Goal: Check status: Check status

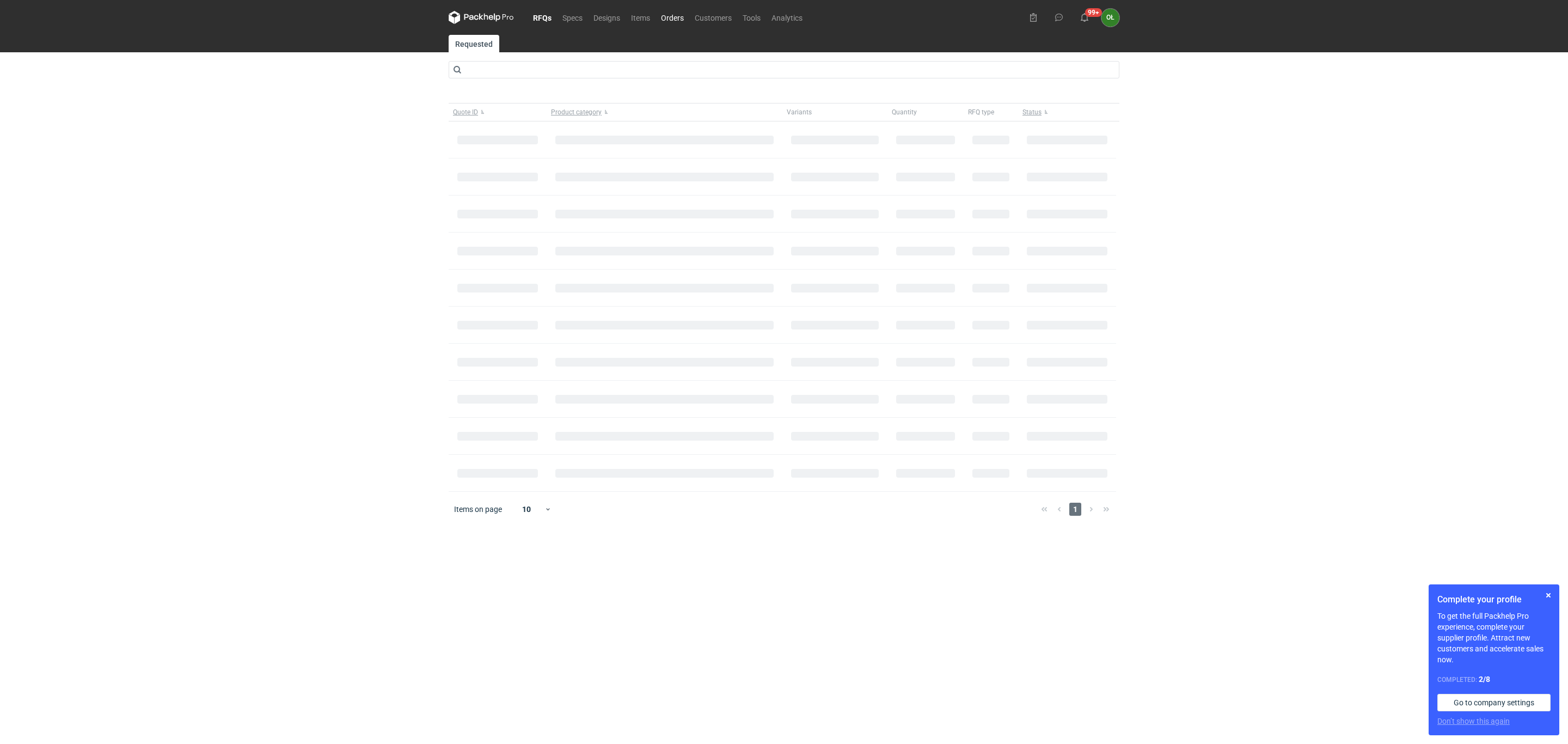
click at [679, 17] on link "Orders" at bounding box center [672, 17] width 33 height 13
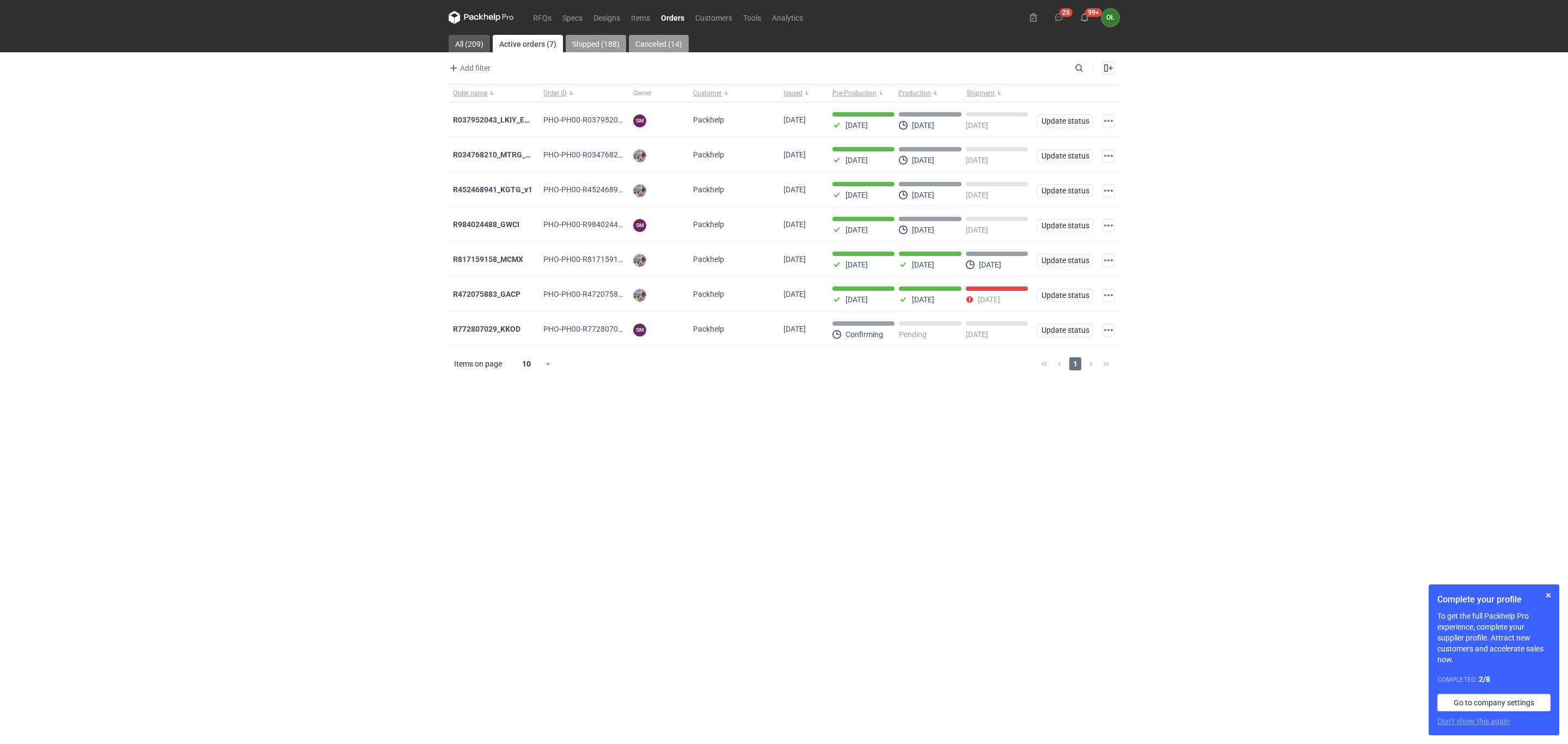
click at [593, 44] on link "Shipped (188)" at bounding box center [596, 43] width 60 height 17
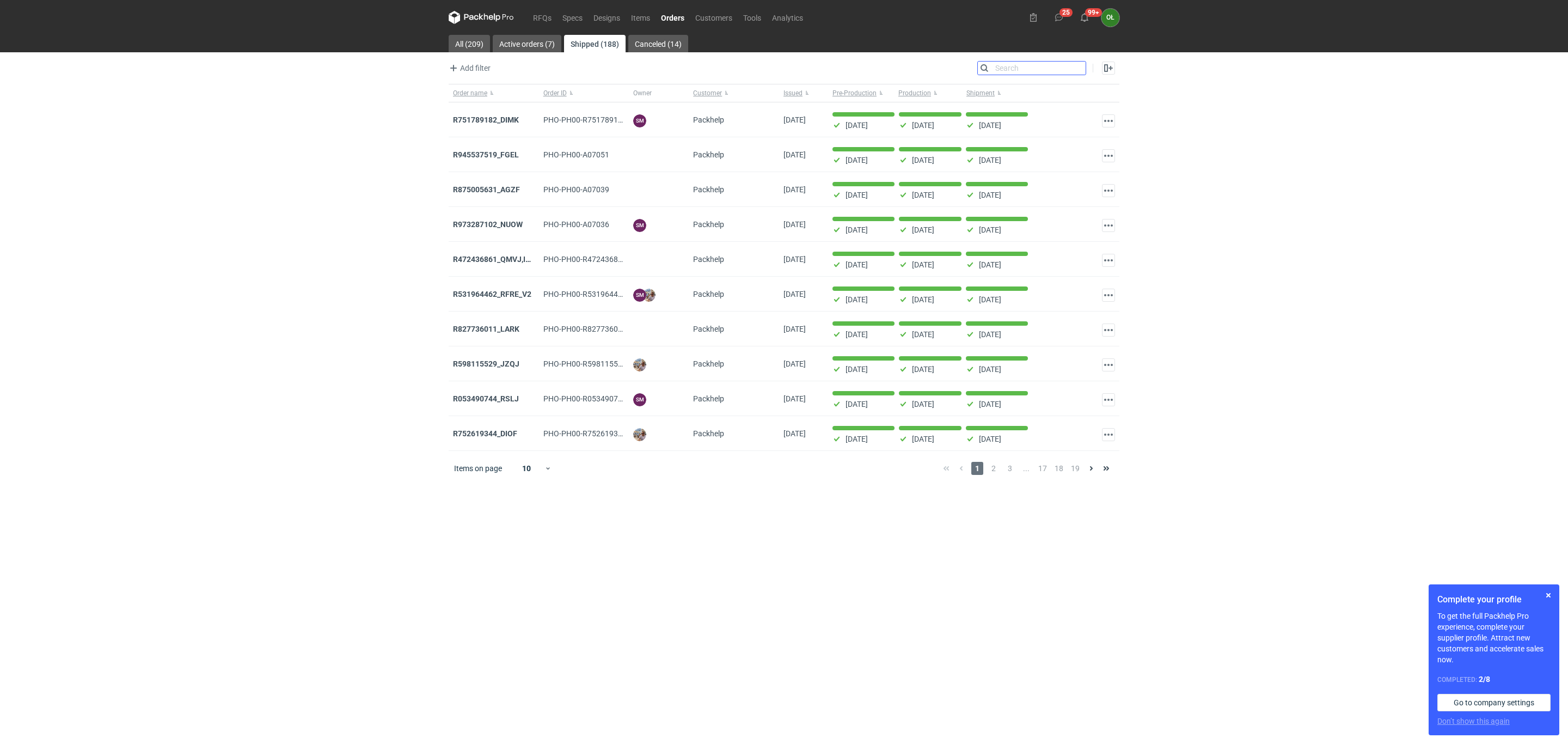
click at [1077, 64] on input "Search" at bounding box center [1032, 68] width 108 height 13
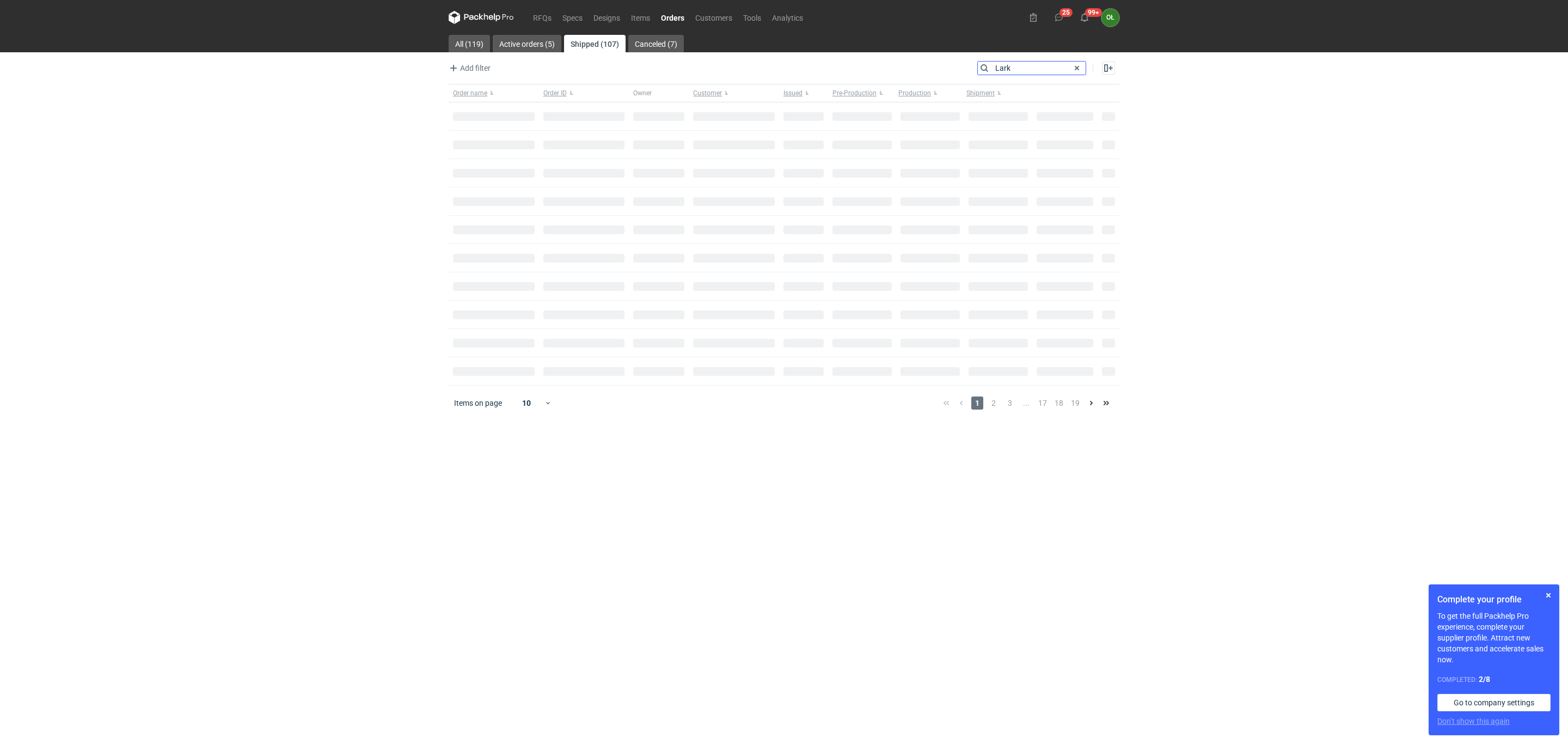
type input "Lark"
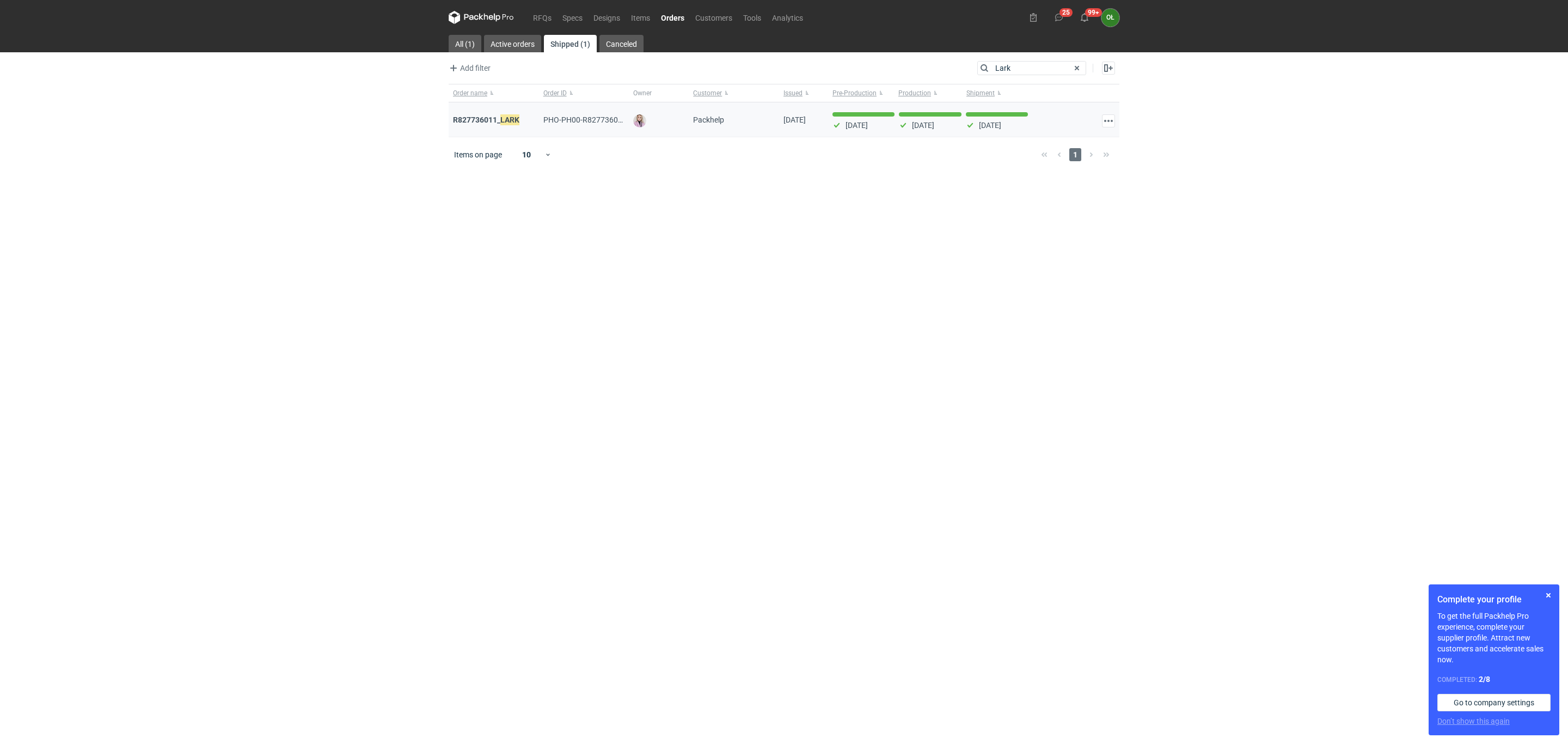
click at [499, 113] on div "R827736011_ LARK" at bounding box center [493, 120] width 91 height 34
click at [504, 120] on em "LARK" at bounding box center [510, 120] width 19 height 12
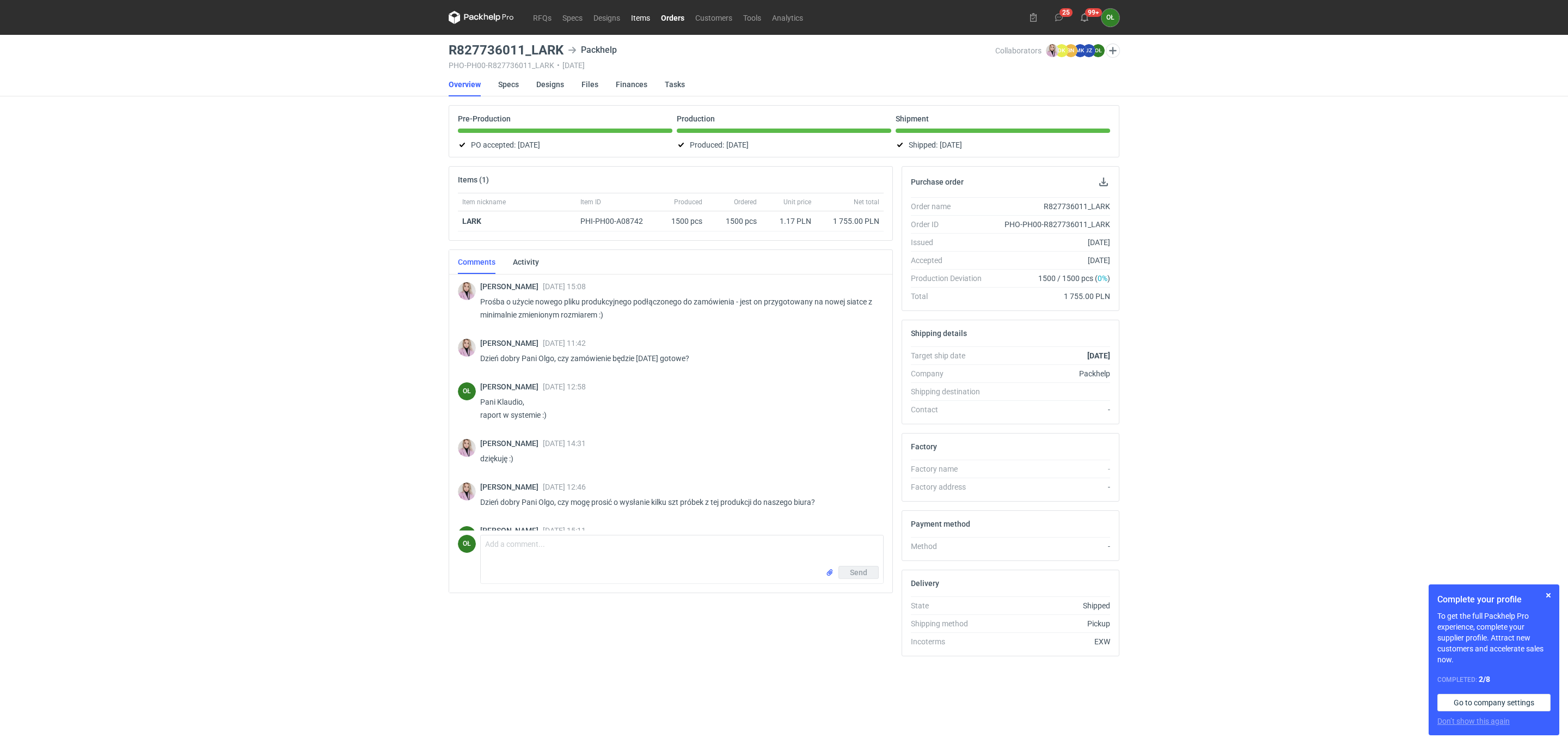
click at [641, 15] on link "Items" at bounding box center [640, 17] width 30 height 13
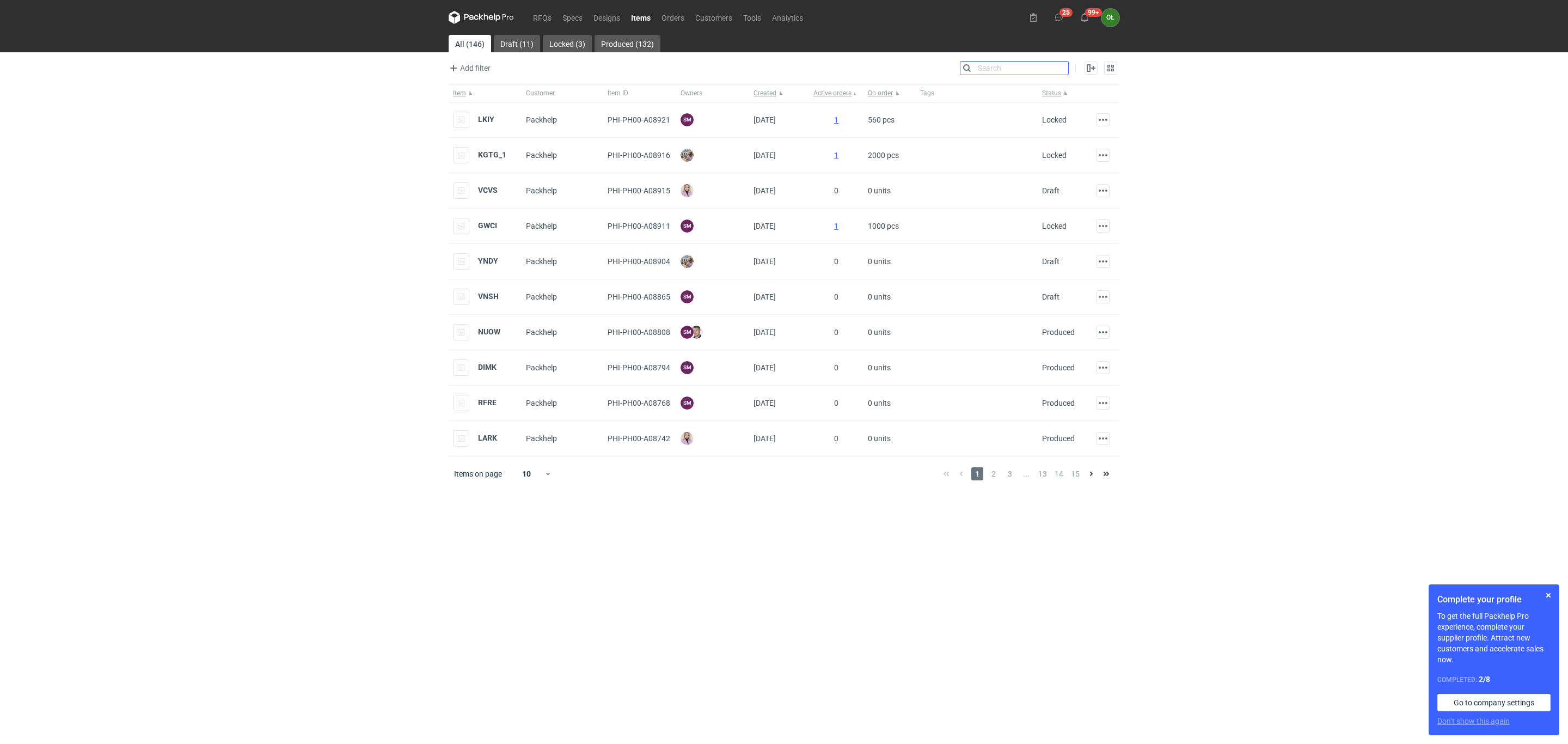
click at [1061, 67] on input "Search" at bounding box center [1013, 68] width 108 height 13
click at [972, 78] on div "Add filter Owner first name Owner last name Created Search Enable all Disable a…" at bounding box center [784, 73] width 671 height 23
click at [1059, 67] on input "Search" at bounding box center [1013, 68] width 108 height 13
click at [1018, 70] on input "Search" at bounding box center [1013, 68] width 108 height 13
type input "Lark"
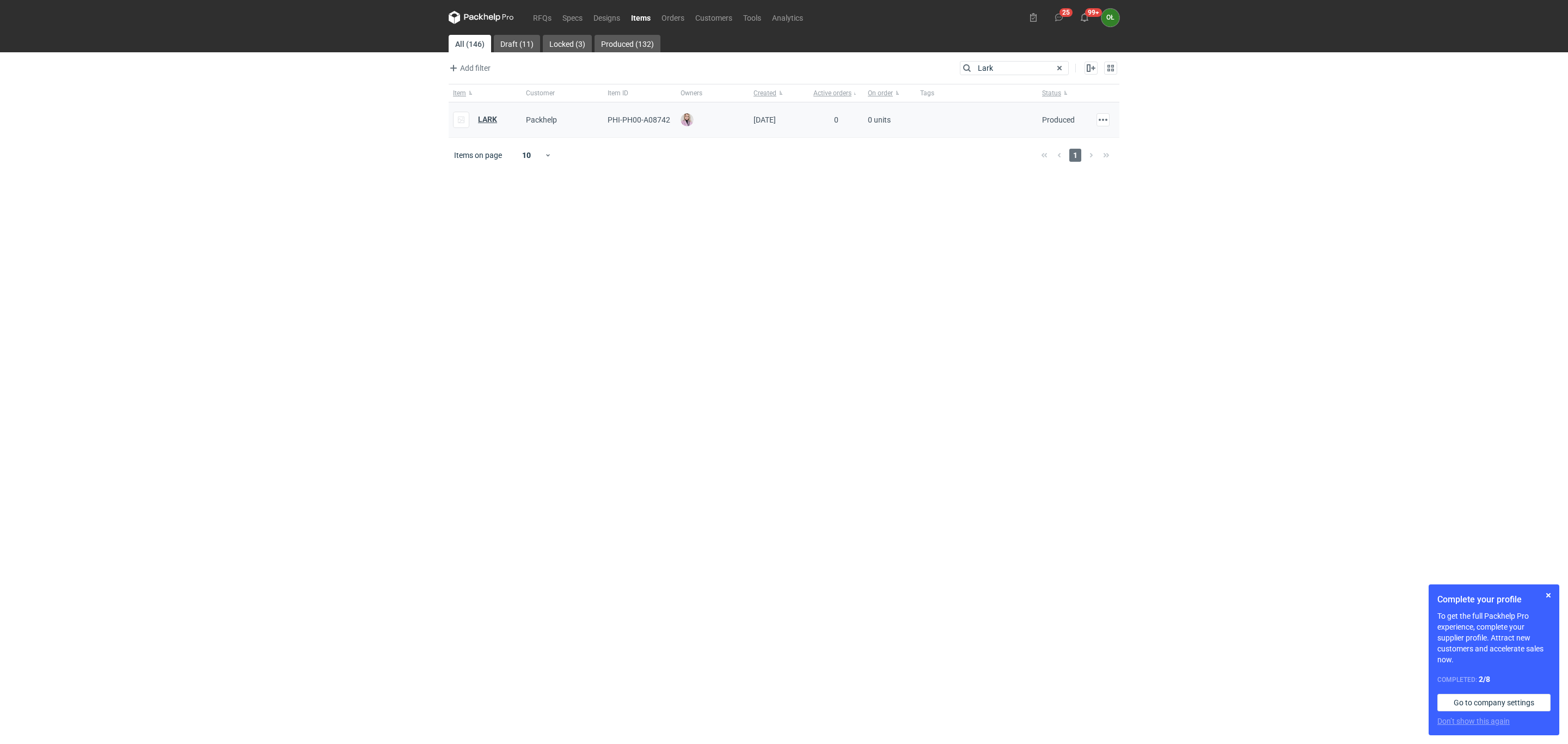
click at [486, 117] on strong "LARK" at bounding box center [488, 119] width 19 height 9
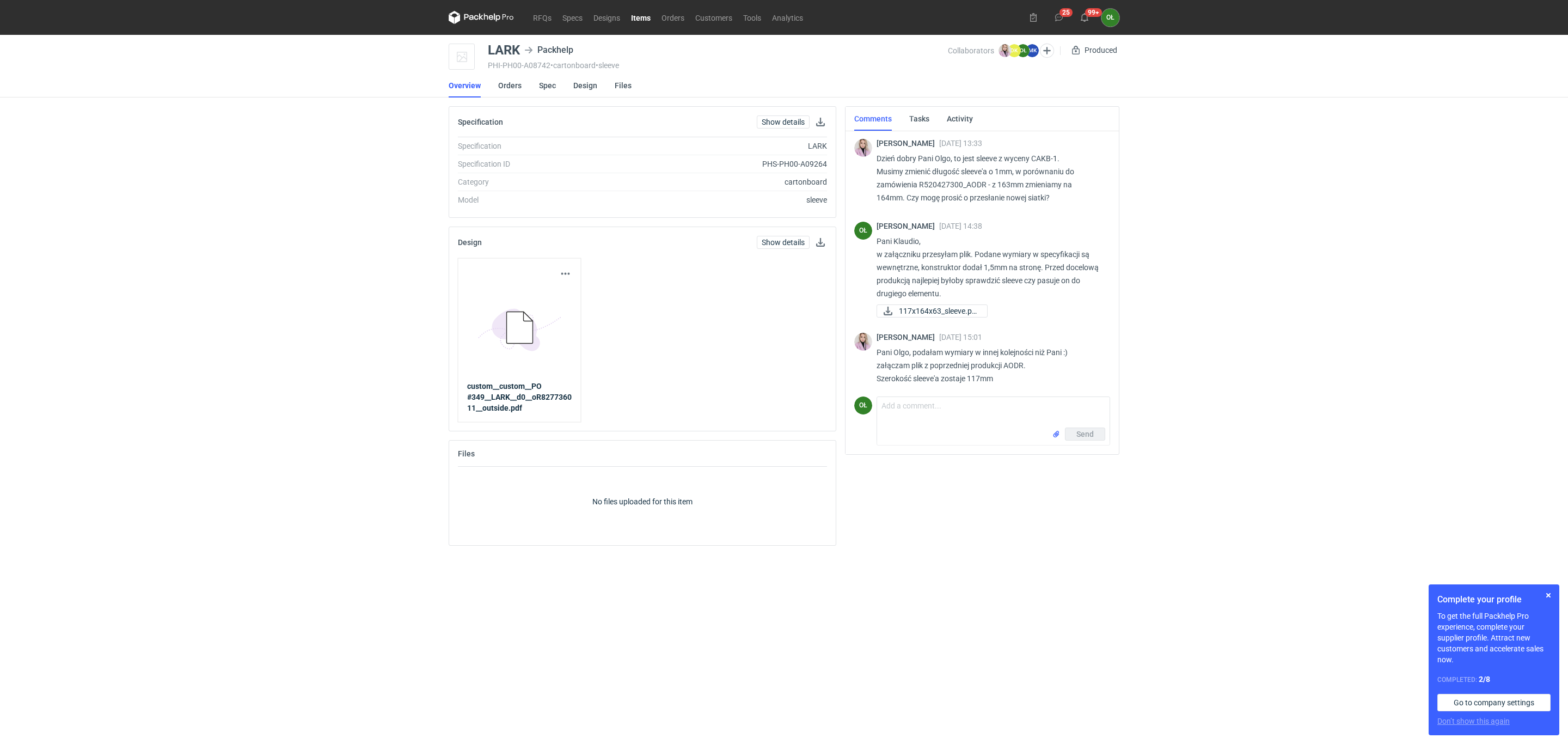
click at [644, 16] on link "Items" at bounding box center [641, 17] width 31 height 13
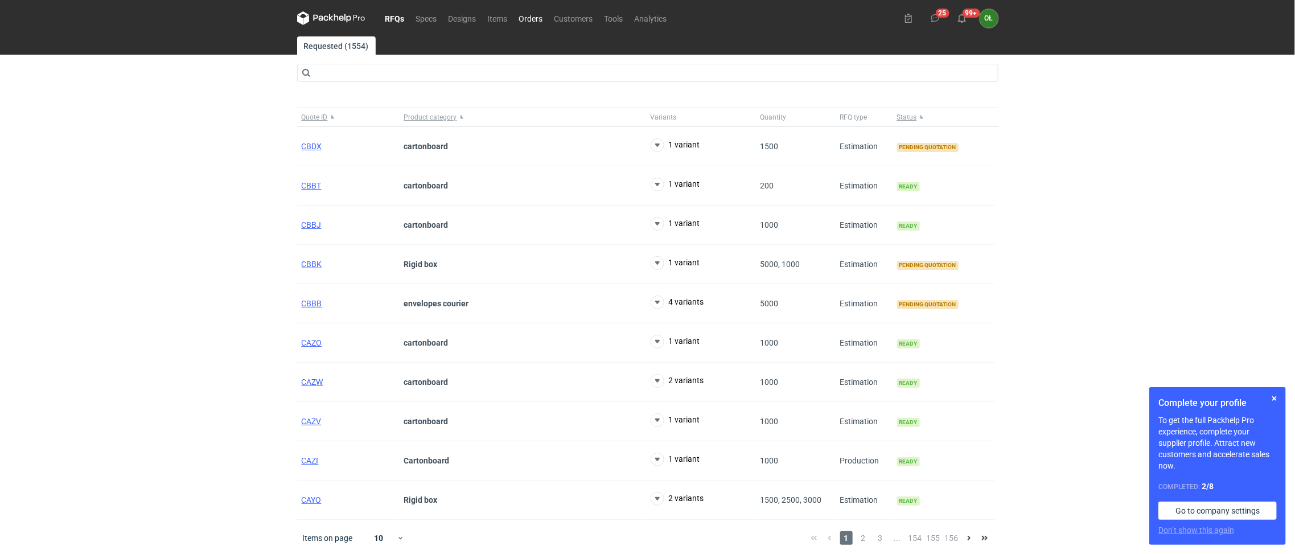
click at [526, 19] on link "Orders" at bounding box center [531, 18] width 35 height 14
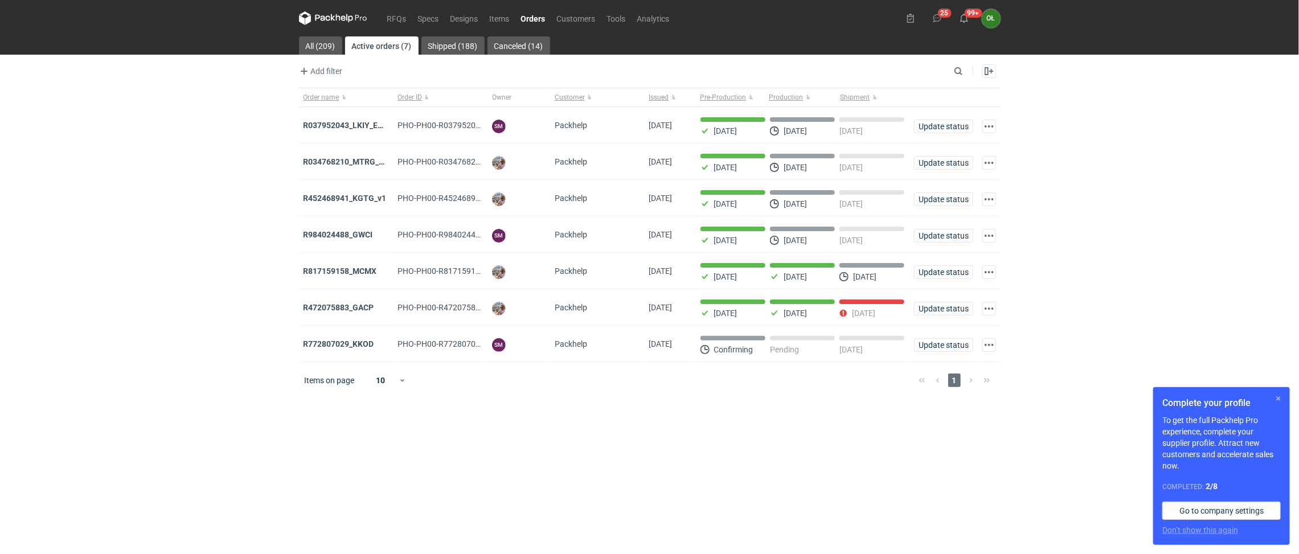
click at [1281, 397] on button "button" at bounding box center [1279, 399] width 14 height 14
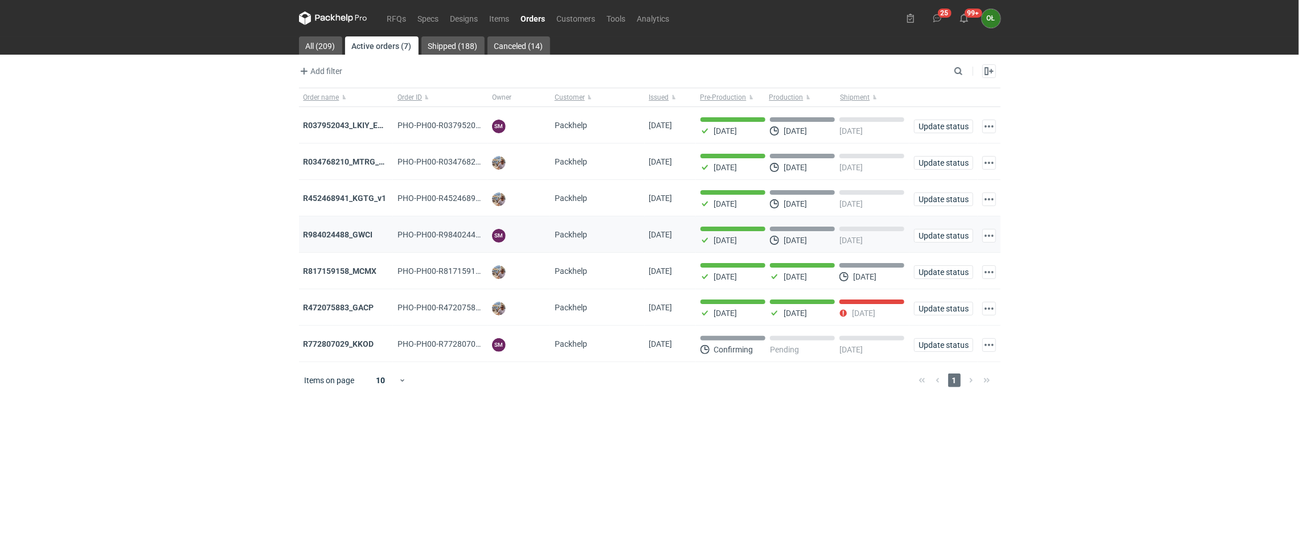
click at [331, 243] on div "R984024488_GWCI" at bounding box center [346, 234] width 95 height 36
click at [339, 236] on strong "R984024488_GWCI" at bounding box center [338, 234] width 69 height 9
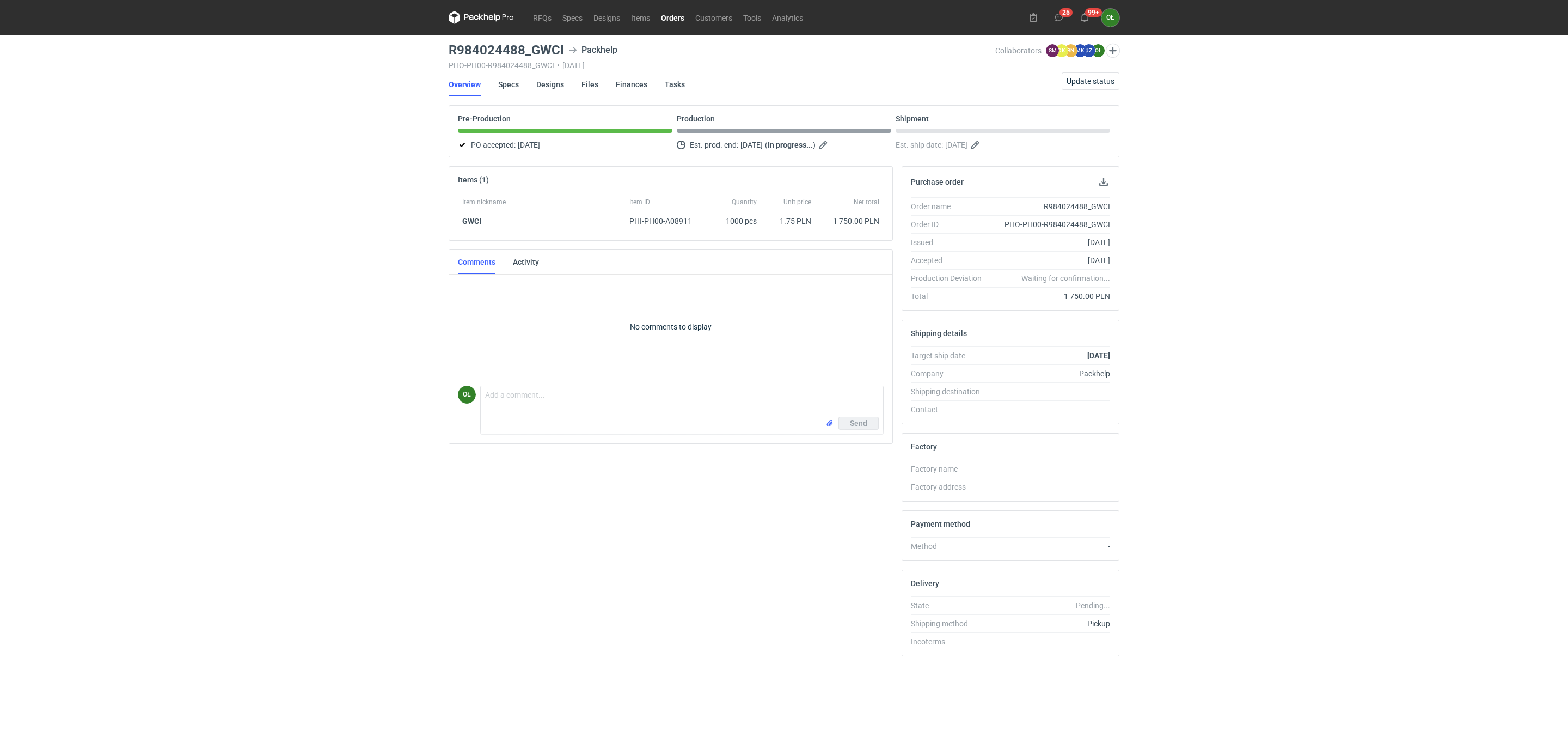
click at [656, 18] on link "Orders" at bounding box center [673, 17] width 34 height 13
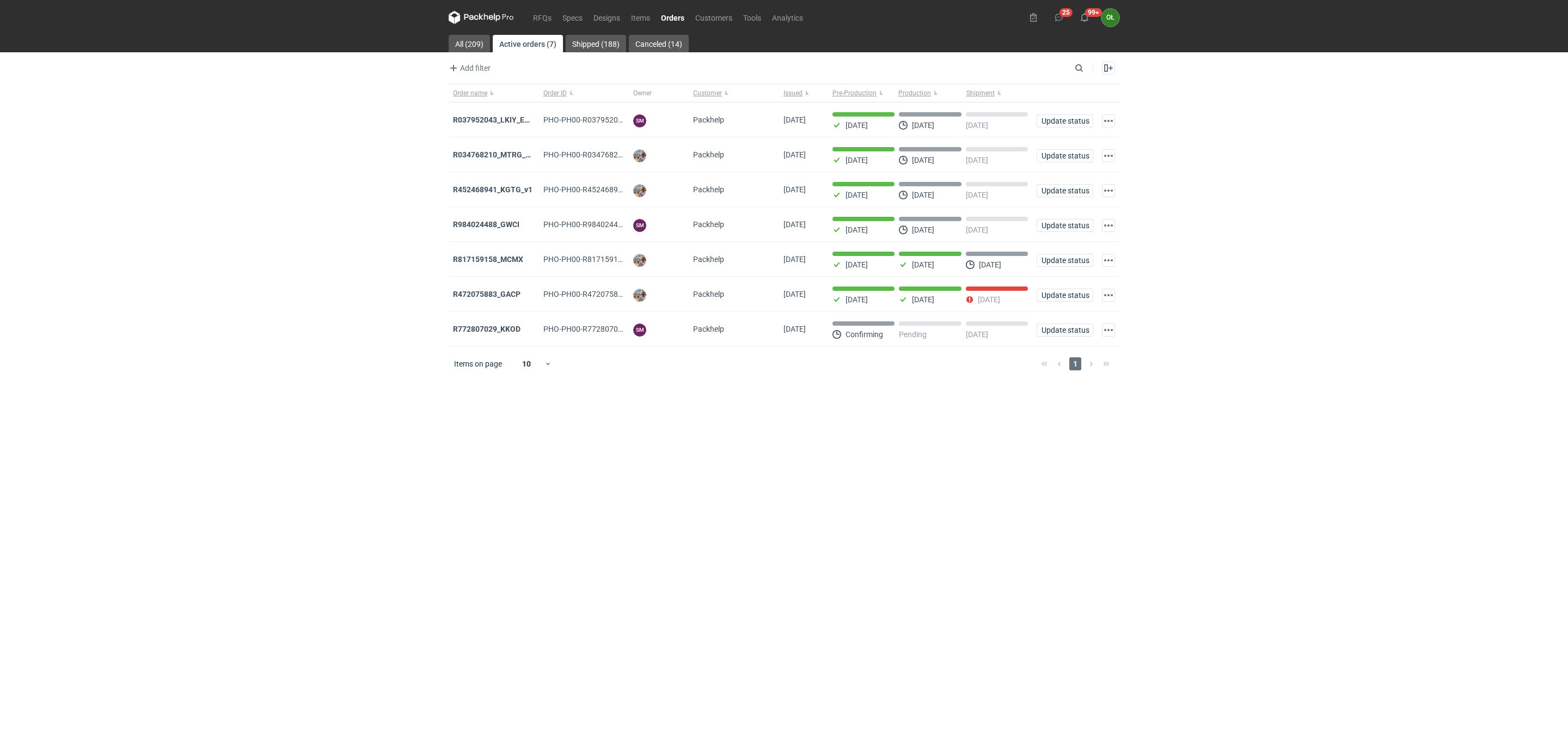
click at [675, 16] on link "Orders" at bounding box center [673, 17] width 34 height 13
click at [514, 261] on strong "R817159158_MCMX" at bounding box center [488, 258] width 70 height 9
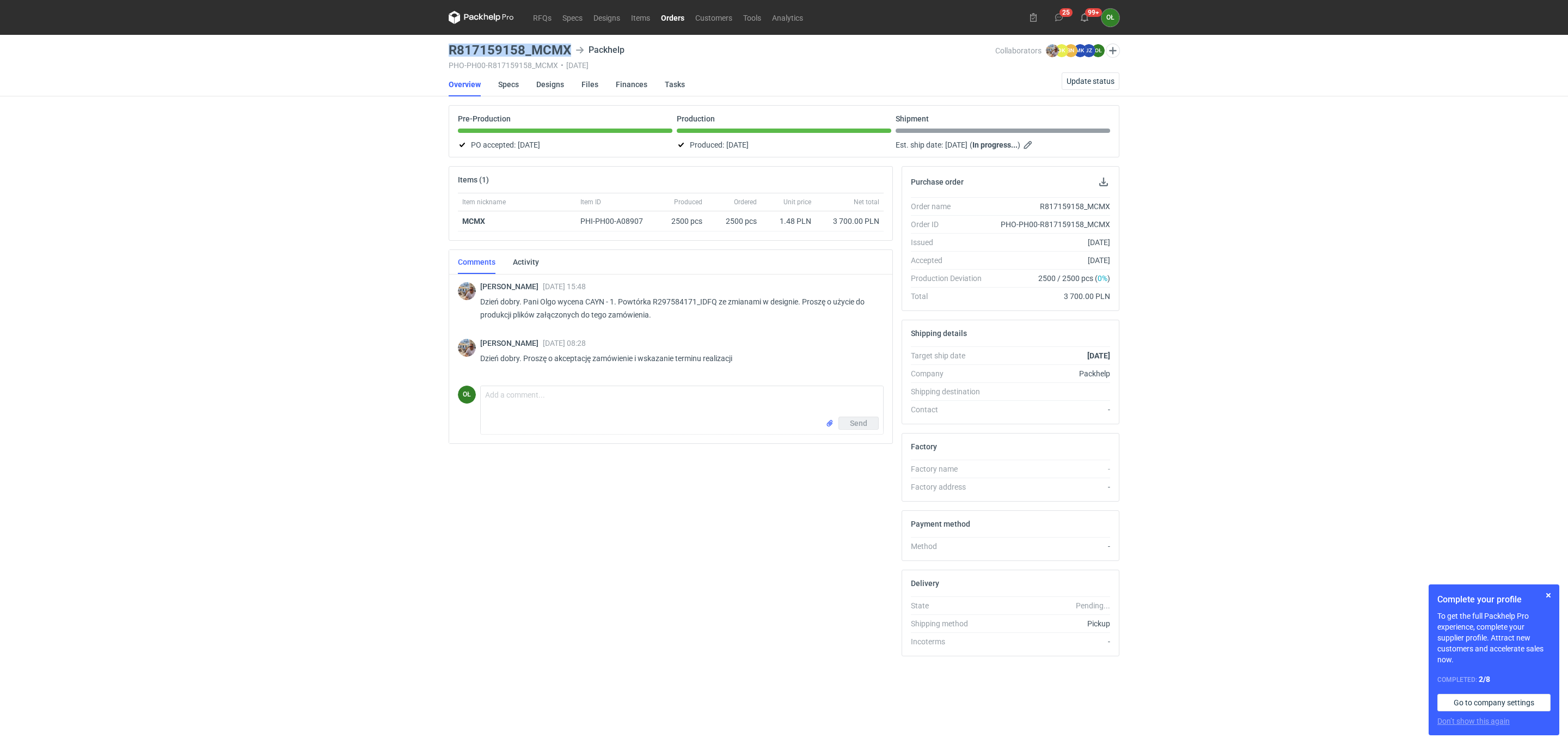
drag, startPoint x: 448, startPoint y: 48, endPoint x: 572, endPoint y: 46, distance: 124.0
click at [572, 46] on div "R817159158_MCMX Packhelp" at bounding box center [722, 51] width 547 height 13
copy h3 "R817159158_MCMX"
click at [672, 22] on link "Orders" at bounding box center [673, 17] width 34 height 13
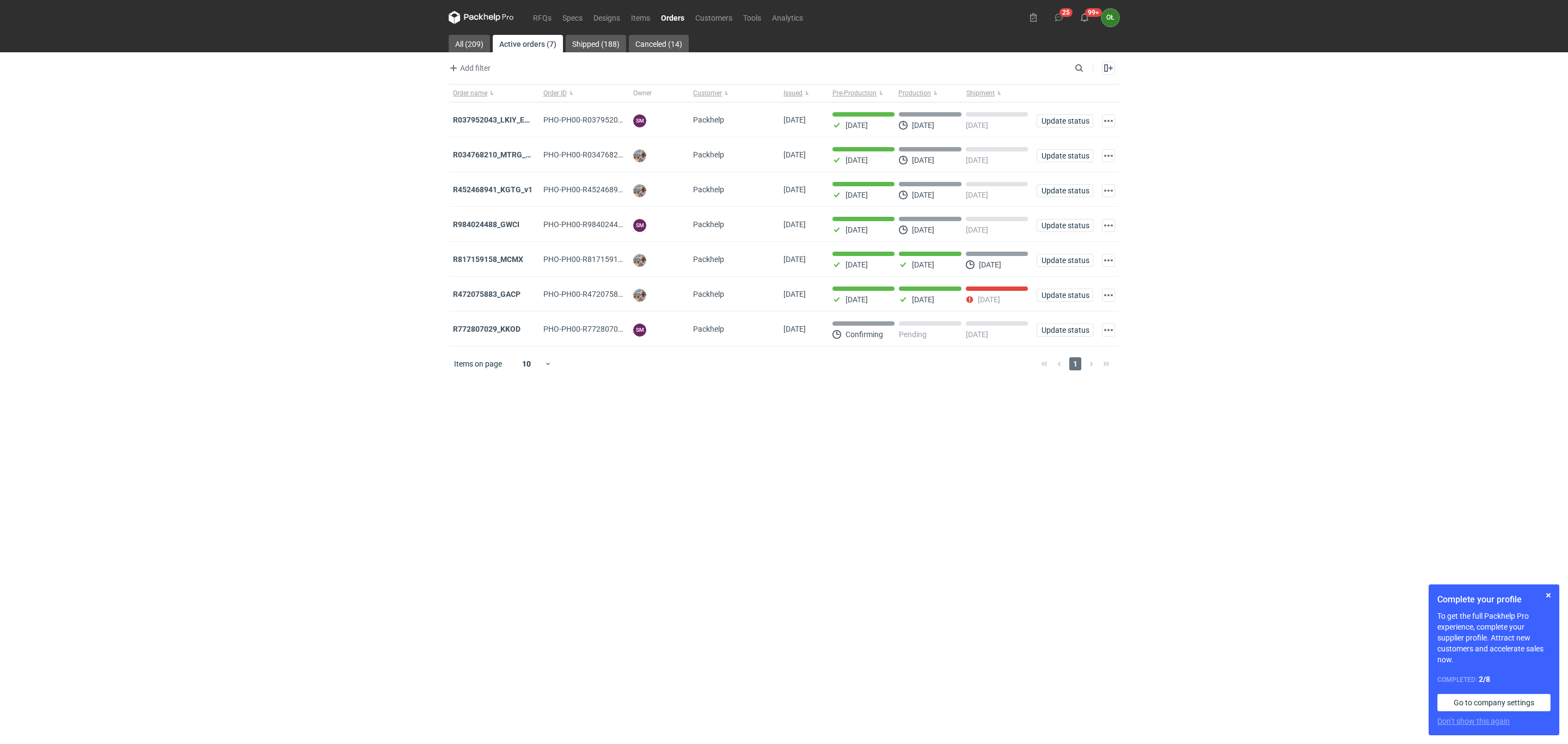
click at [322, 528] on div "RFQs Specs Designs Items Orders Customers Tools Analytics 25 99+ OŁ Olga Łopato…" at bounding box center [784, 372] width 1568 height 744
